Goal: Transaction & Acquisition: Book appointment/travel/reservation

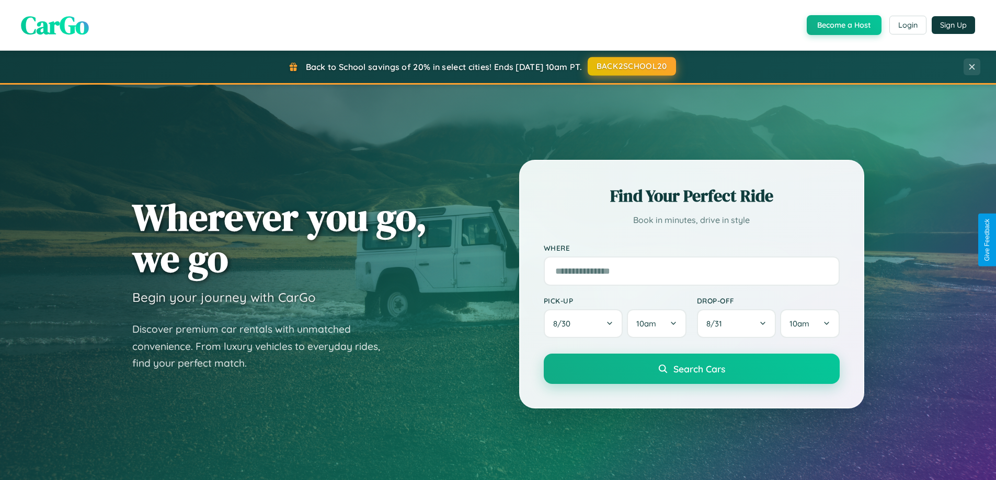
click at [631, 66] on button "BACK2SCHOOL20" at bounding box center [631, 66] width 88 height 19
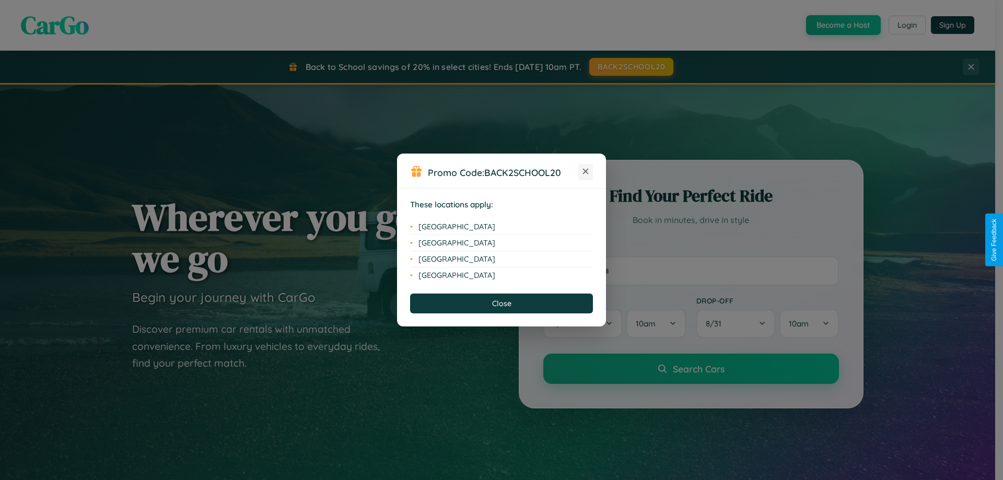
click at [586, 172] on icon at bounding box center [586, 172] width 6 height 6
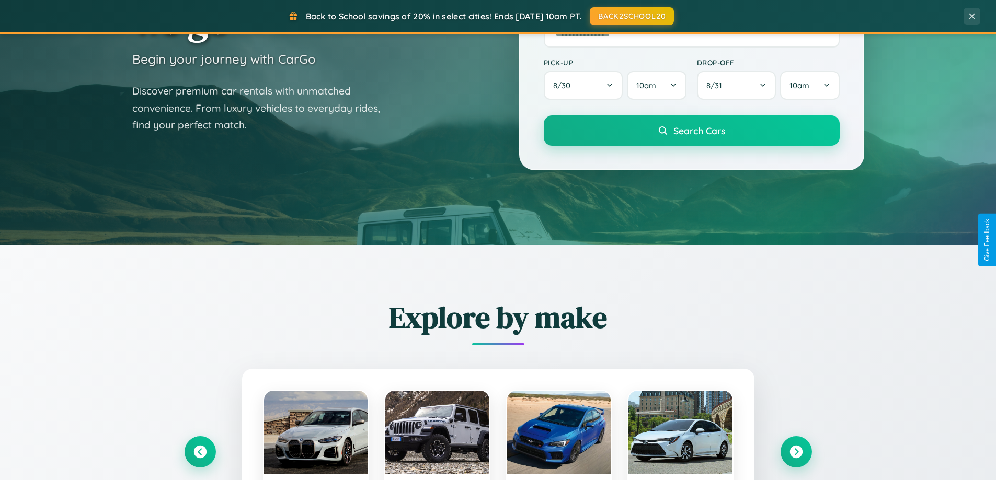
scroll to position [1679, 0]
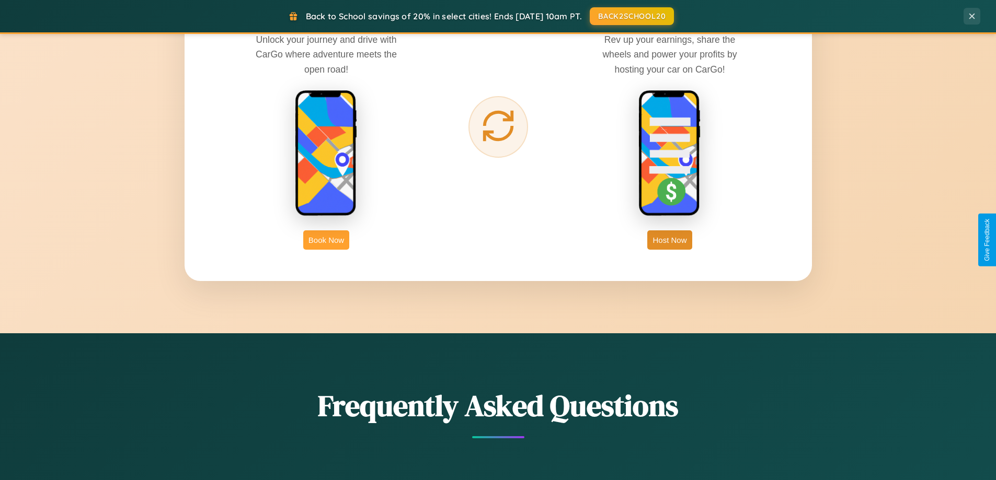
click at [326, 240] on button "Book Now" at bounding box center [326, 239] width 46 height 19
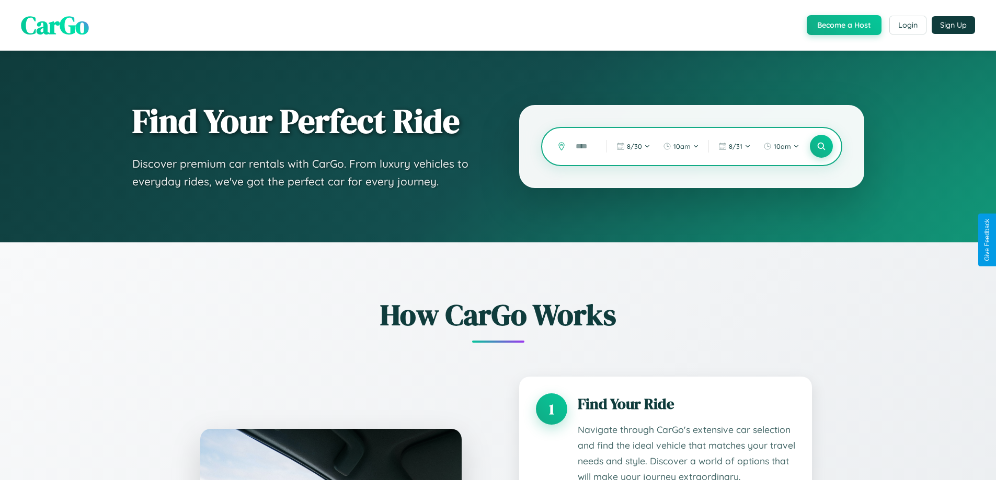
click at [583, 146] on input "text" at bounding box center [583, 146] width 26 height 18
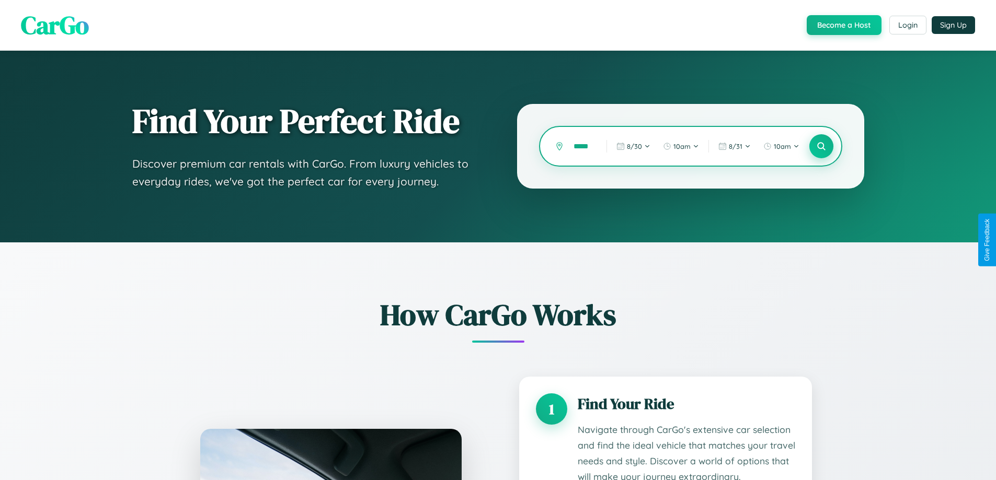
type input "*****"
click at [821, 146] on icon at bounding box center [821, 147] width 10 height 10
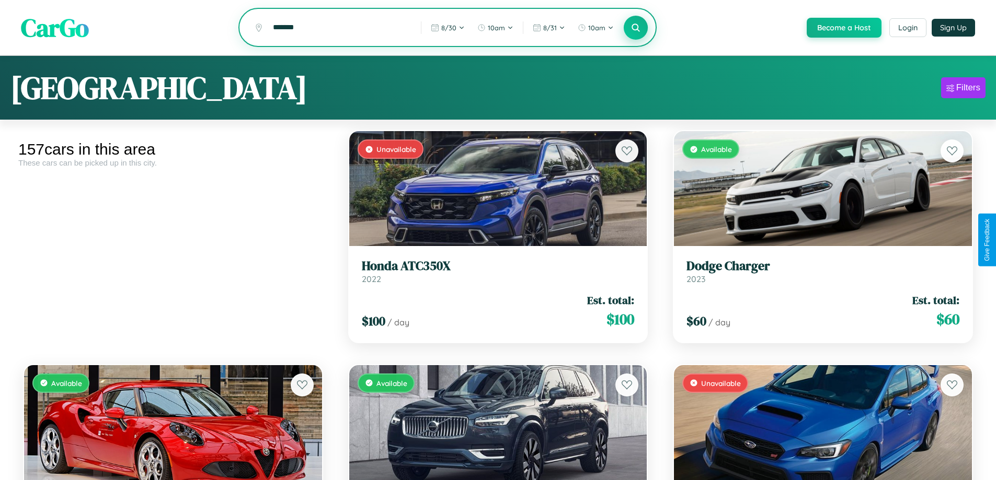
click at [635, 28] on icon at bounding box center [636, 27] width 10 height 10
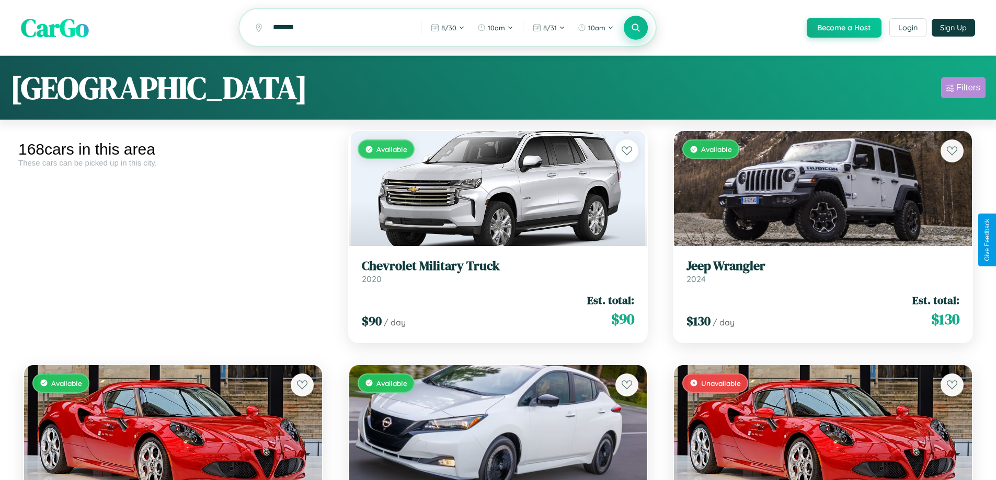
click at [963, 89] on div "Filters" at bounding box center [968, 88] width 24 height 10
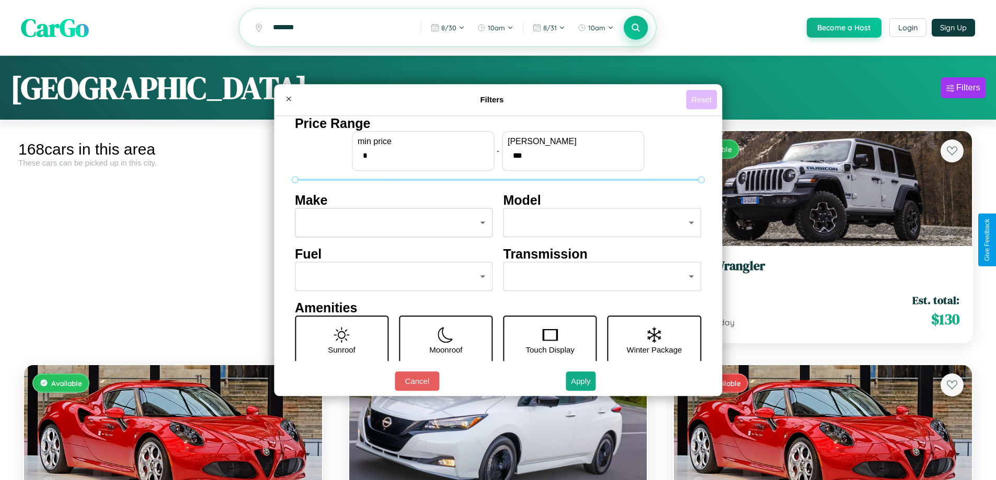
click at [702, 99] on button "Reset" at bounding box center [701, 99] width 31 height 19
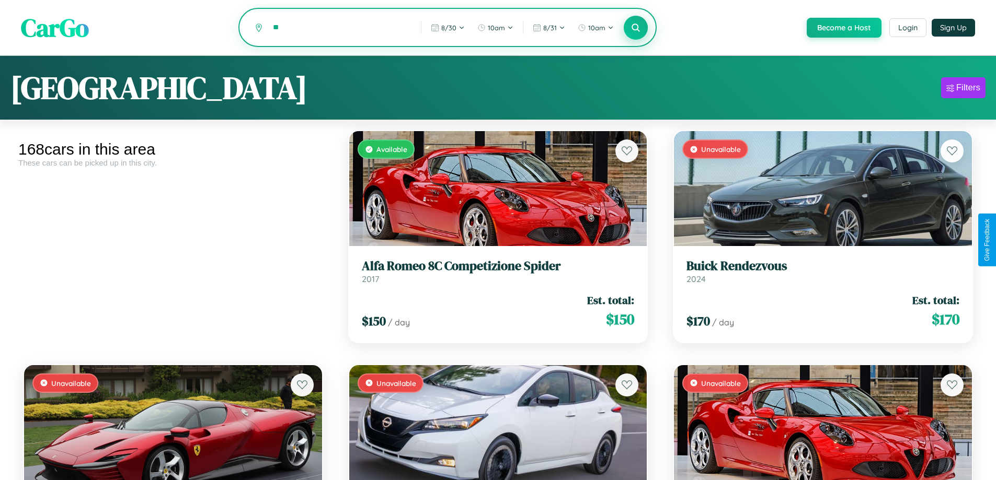
type input "*"
type input "*********"
click at [635, 28] on icon at bounding box center [636, 27] width 10 height 10
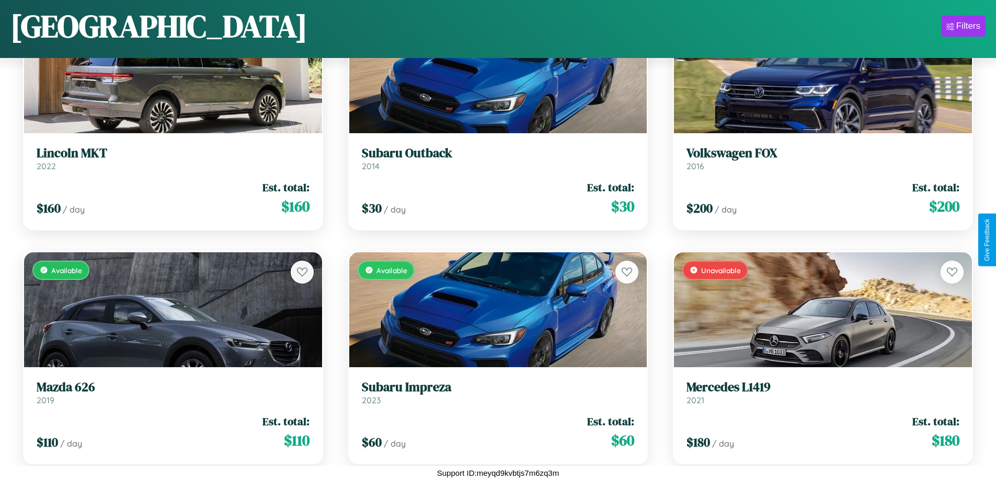
scroll to position [4594, 0]
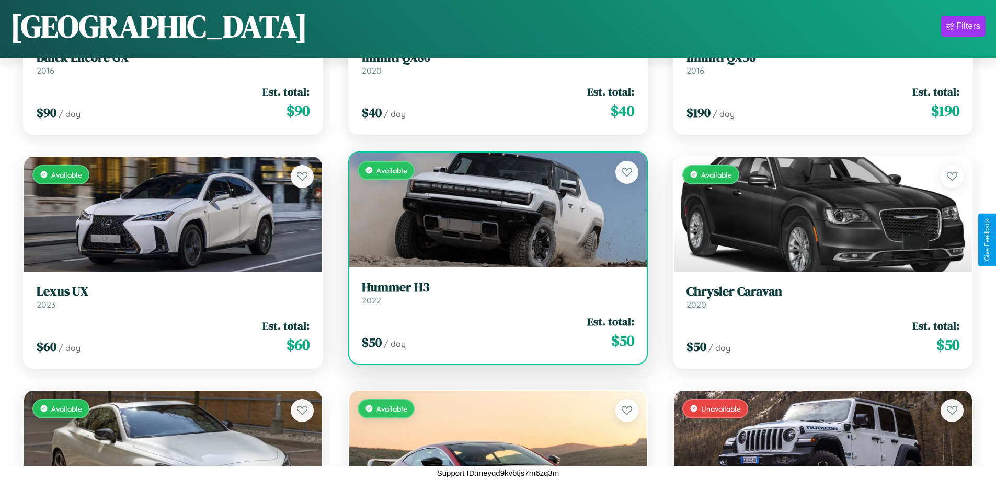
click at [493, 295] on link "Hummer H3 2022" at bounding box center [498, 293] width 273 height 26
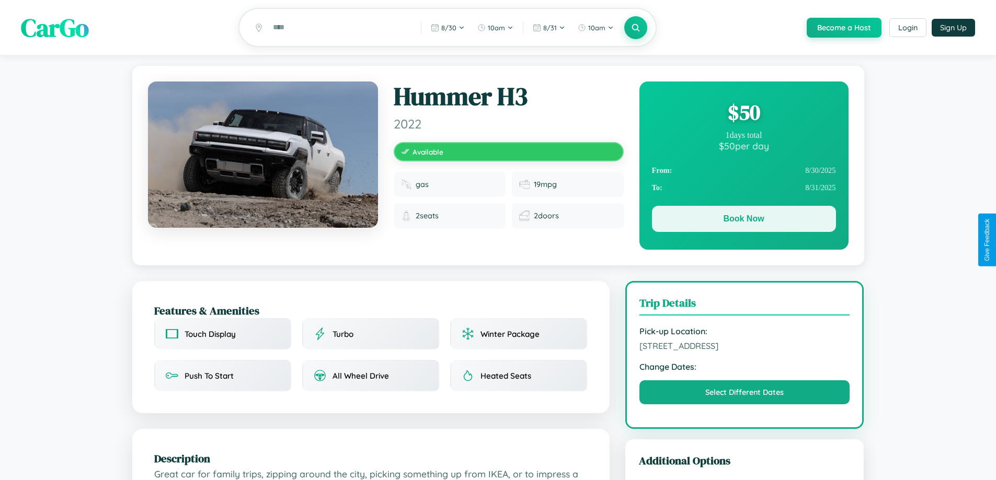
click at [743, 221] on button "Book Now" at bounding box center [744, 219] width 184 height 26
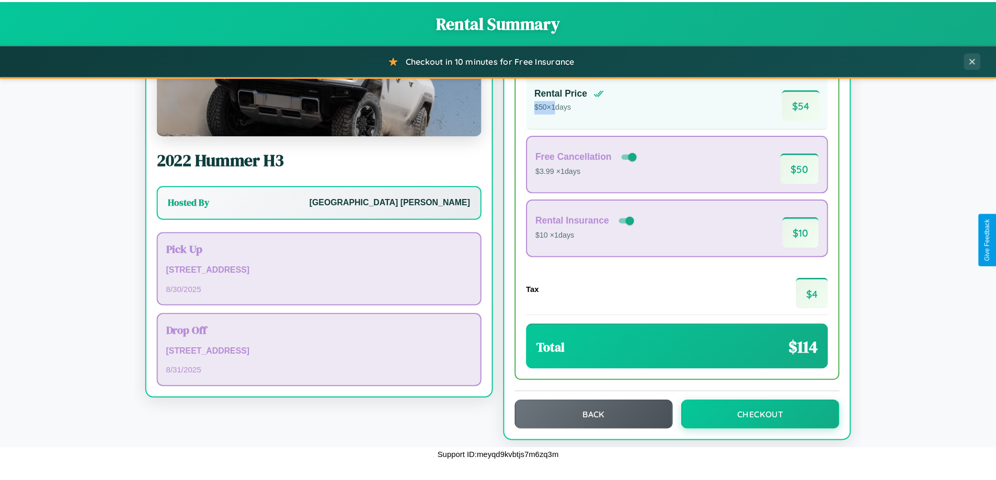
scroll to position [72, 0]
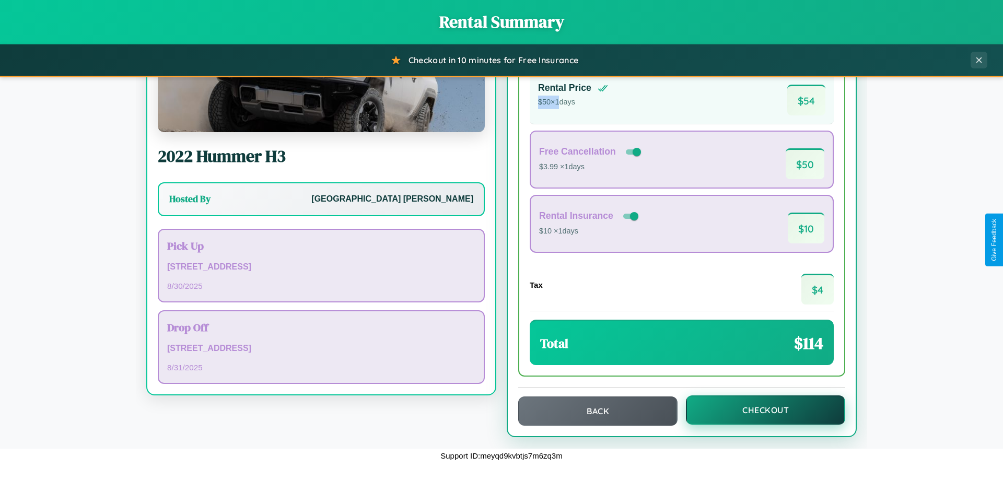
click at [759, 410] on button "Checkout" at bounding box center [765, 410] width 159 height 29
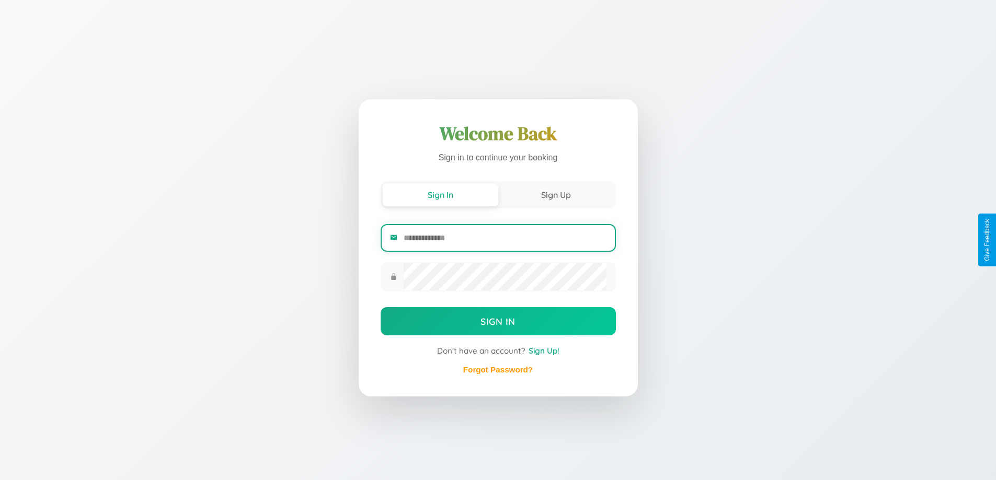
click at [504, 238] on input "email" at bounding box center [504, 238] width 202 height 26
type input "**********"
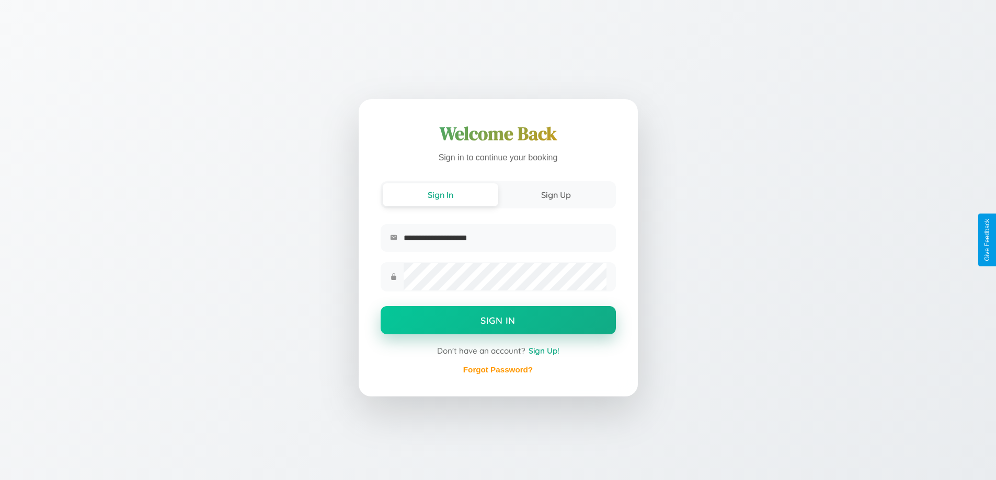
click at [498, 322] on button "Sign In" at bounding box center [497, 320] width 235 height 28
